Goal: Information Seeking & Learning: Check status

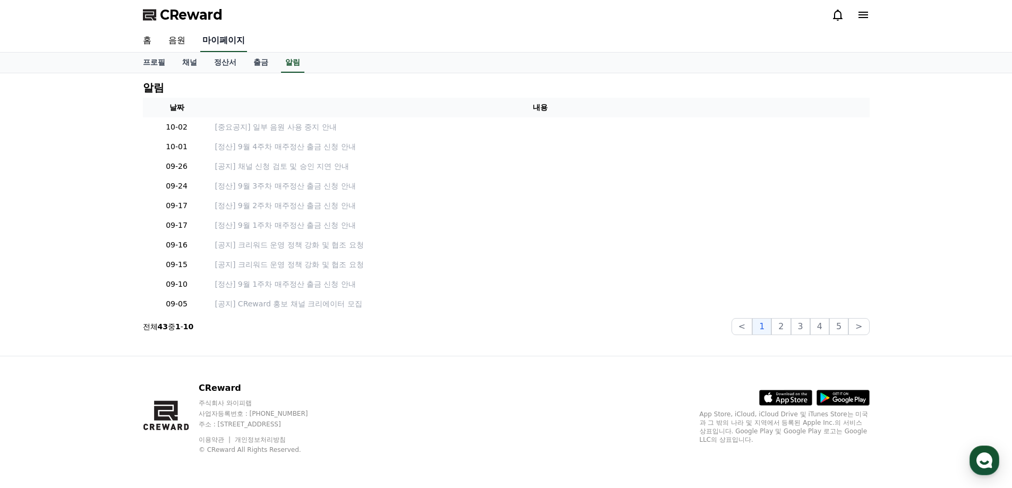
click at [218, 44] on link "마이페이지" at bounding box center [223, 41] width 47 height 22
select select "**********"
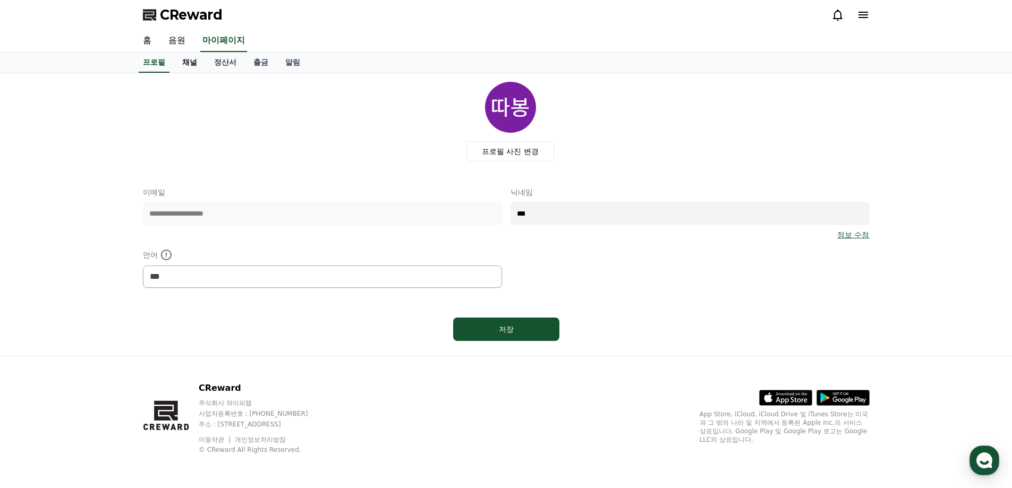
click at [192, 61] on link "채널" at bounding box center [190, 63] width 32 height 20
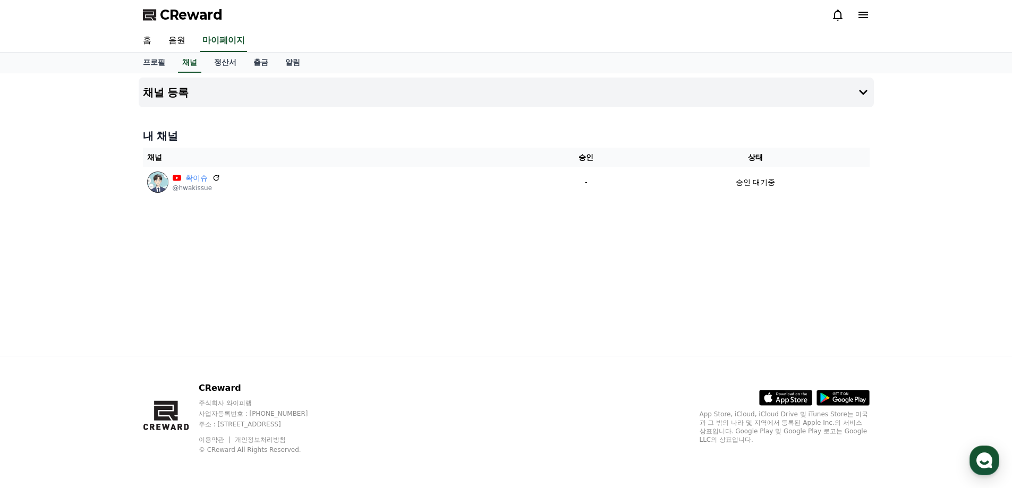
click at [487, 264] on div "채널 등록 내 채널 채널 승인 상태 확이슈 @hwakissue - 승인 대기중" at bounding box center [506, 214] width 744 height 283
click at [840, 15] on icon at bounding box center [838, 15] width 13 height 13
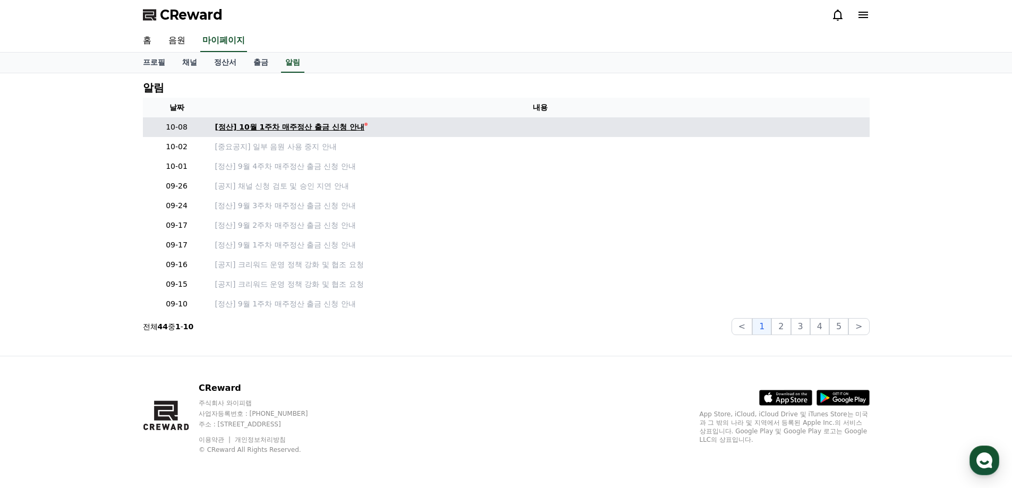
click at [327, 125] on div "[정산] 10월 1주차 매주정산 출금 신청 안내" at bounding box center [289, 127] width 149 height 11
